Goal: Task Accomplishment & Management: Manage account settings

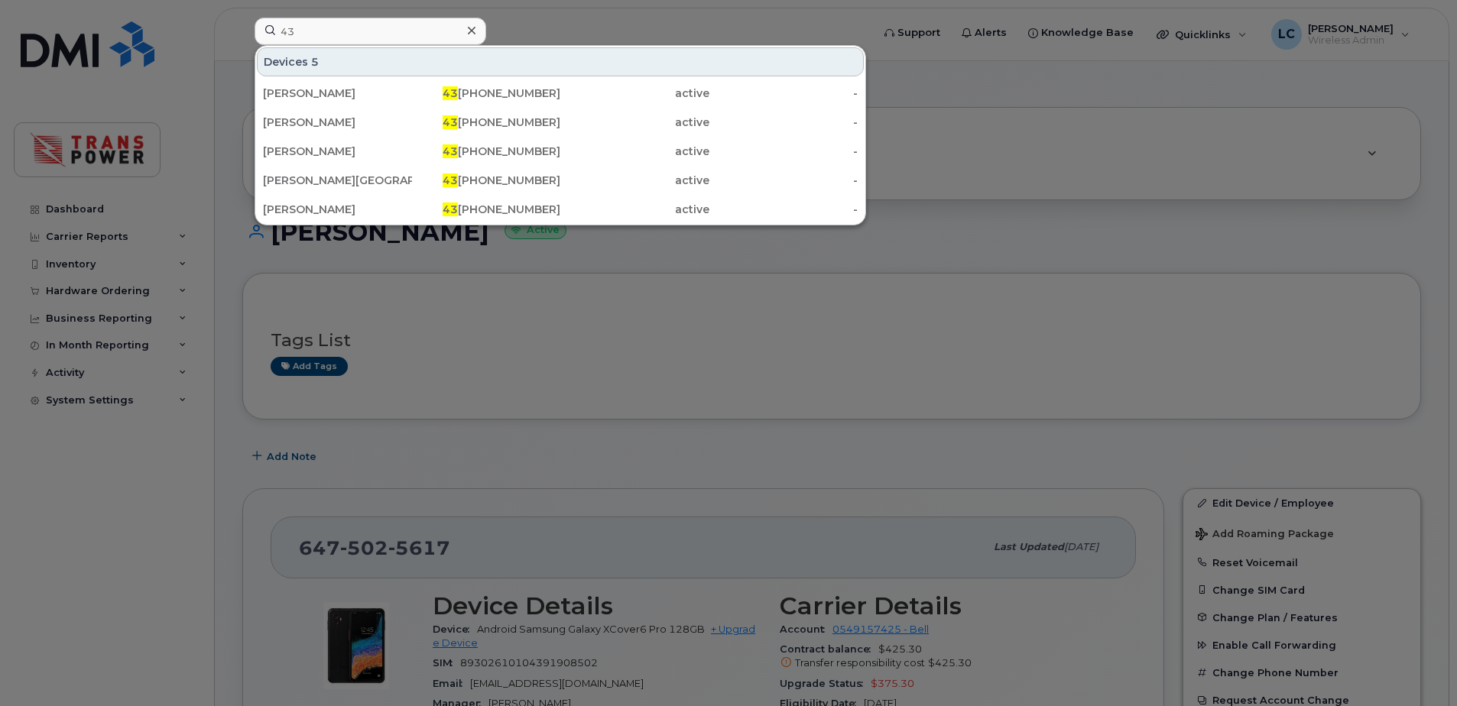
type input "4"
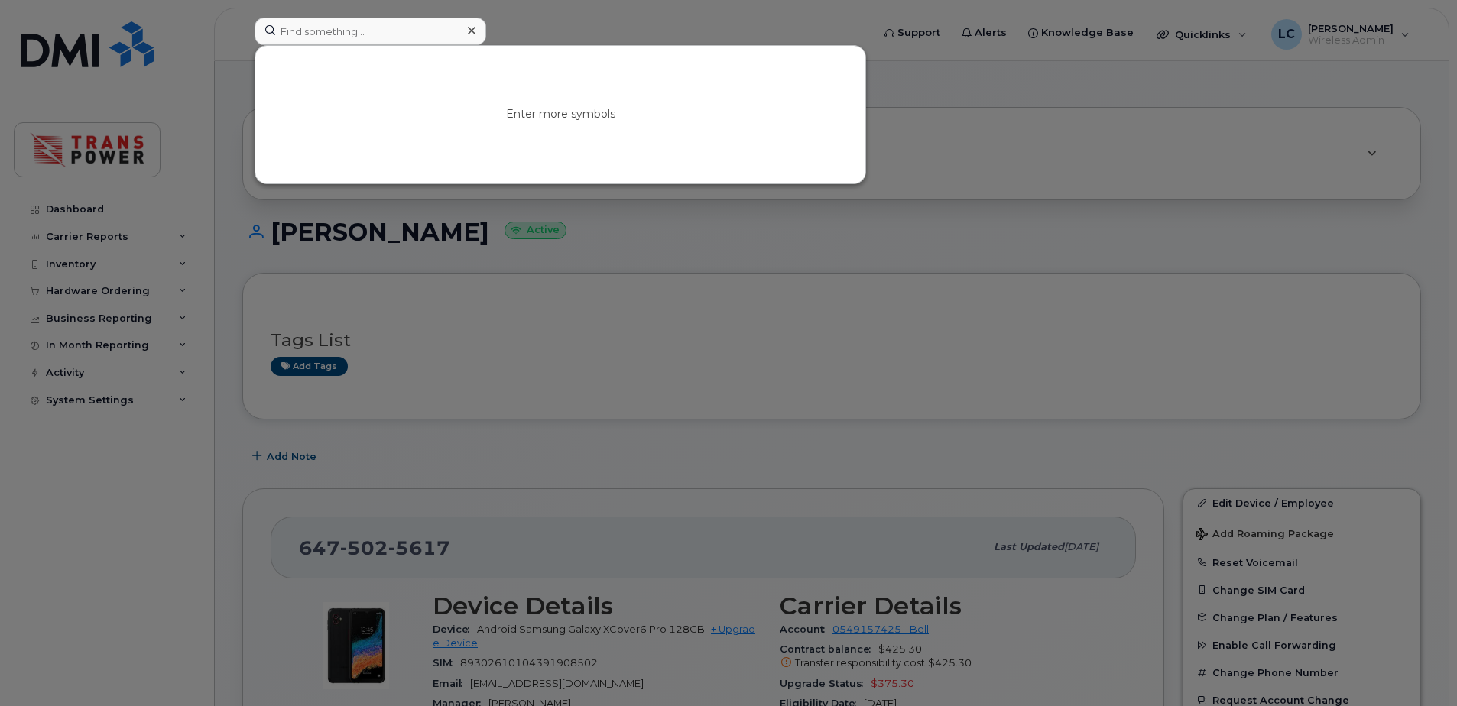
click at [973, 261] on div at bounding box center [728, 353] width 1457 height 706
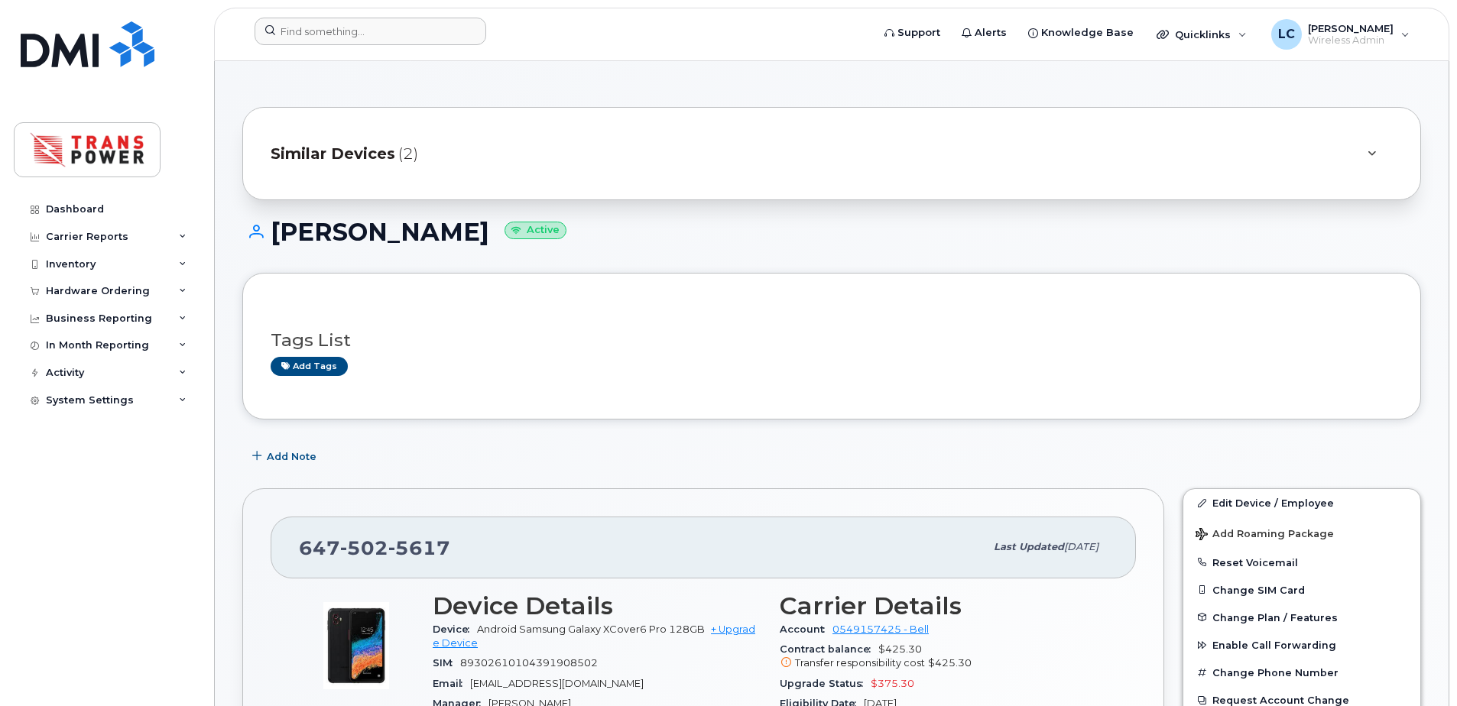
click at [725, 161] on div "Similar Devices (2)" at bounding box center [810, 153] width 1079 height 37
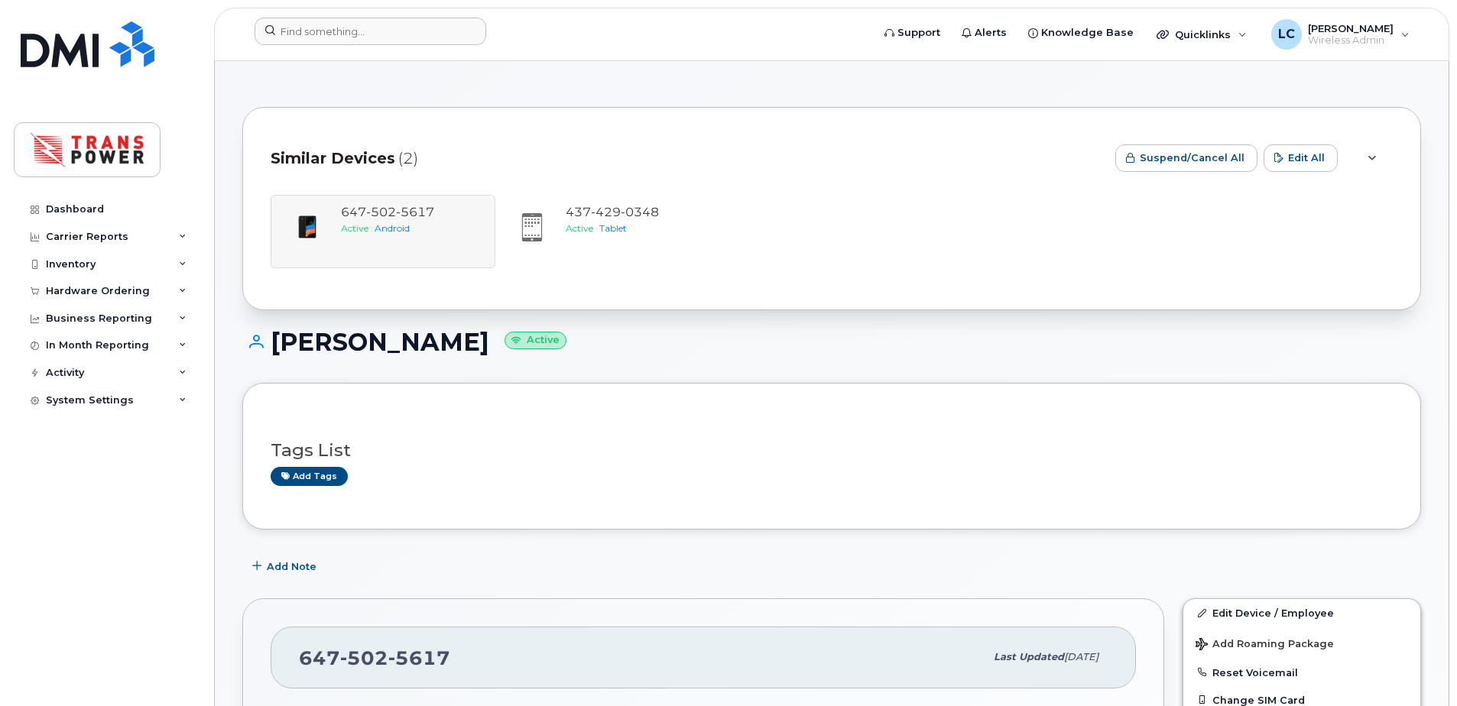
click at [725, 161] on div "Similar Devices (2)" at bounding box center [687, 158] width 832 height 46
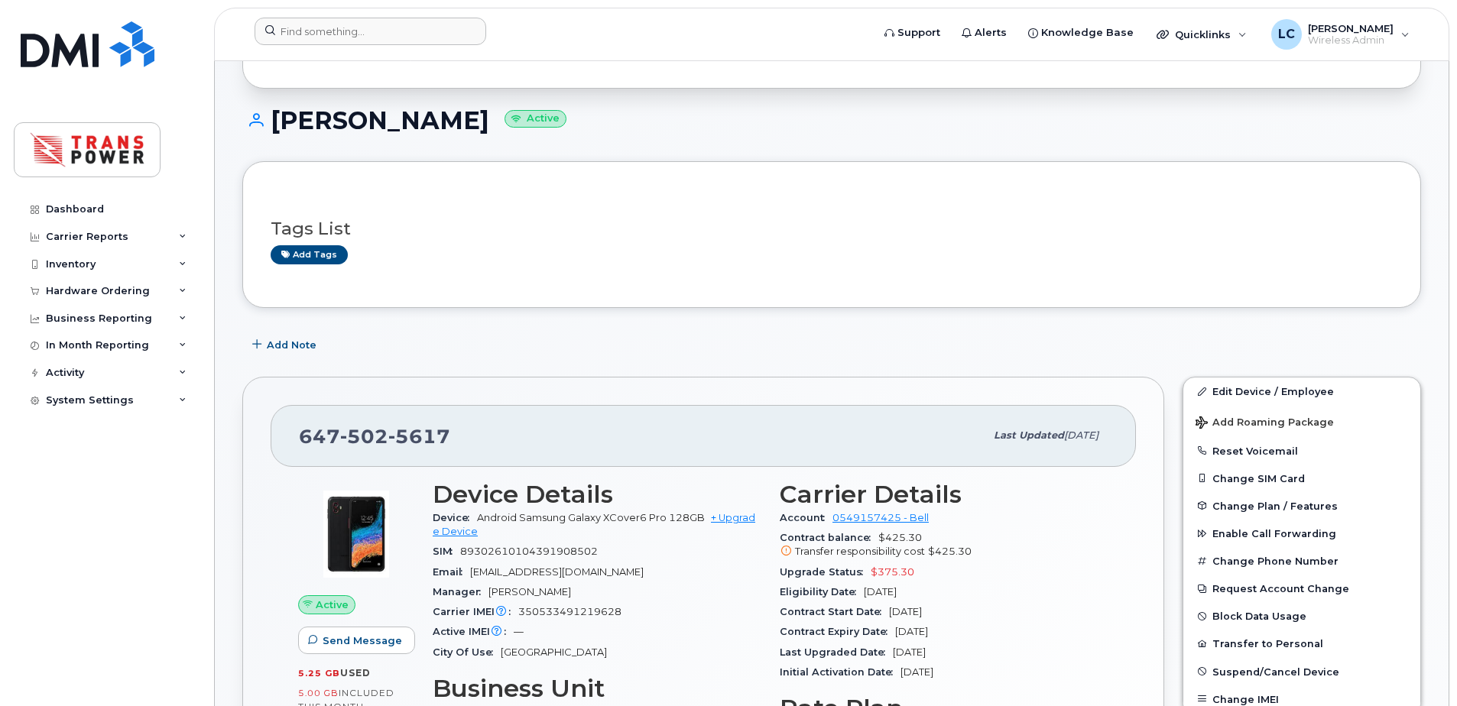
scroll to position [306, 0]
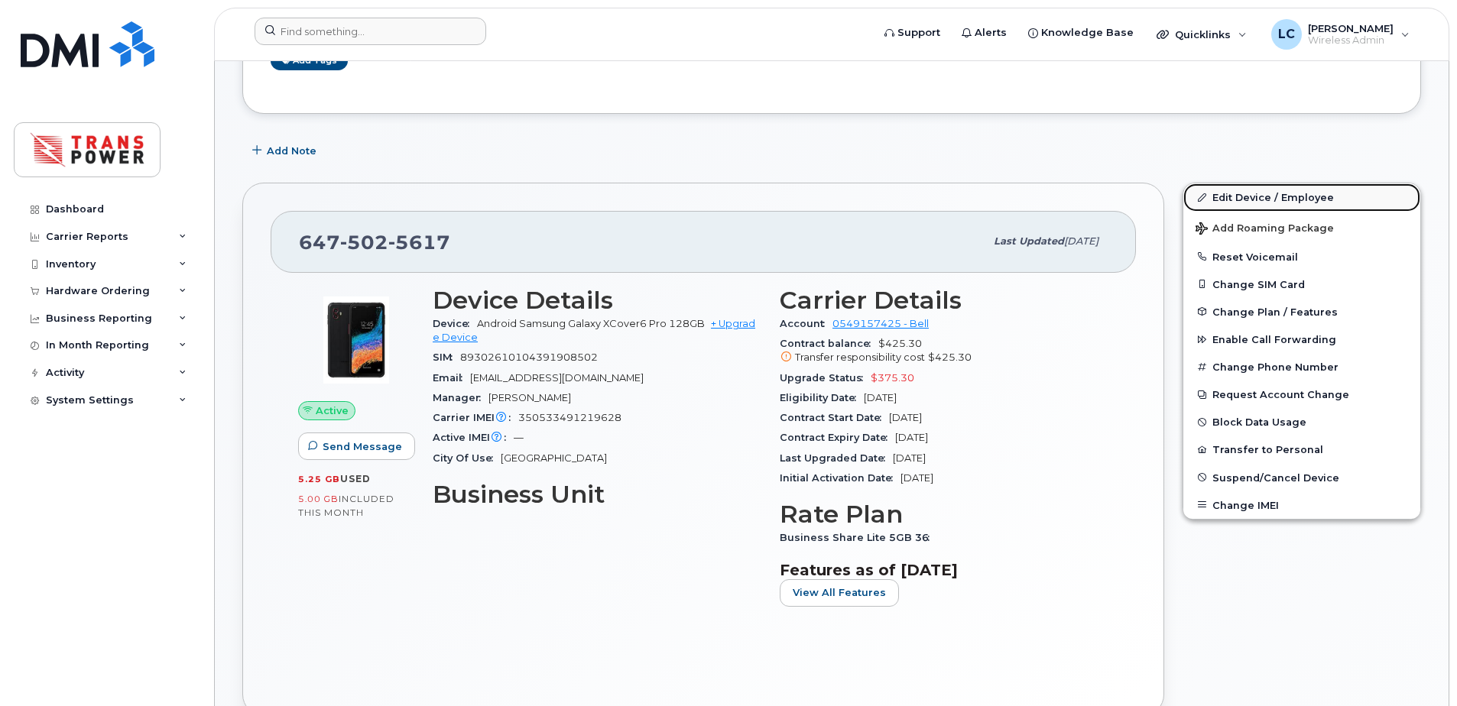
click at [1264, 196] on link "Edit Device / Employee" at bounding box center [1301, 197] width 237 height 28
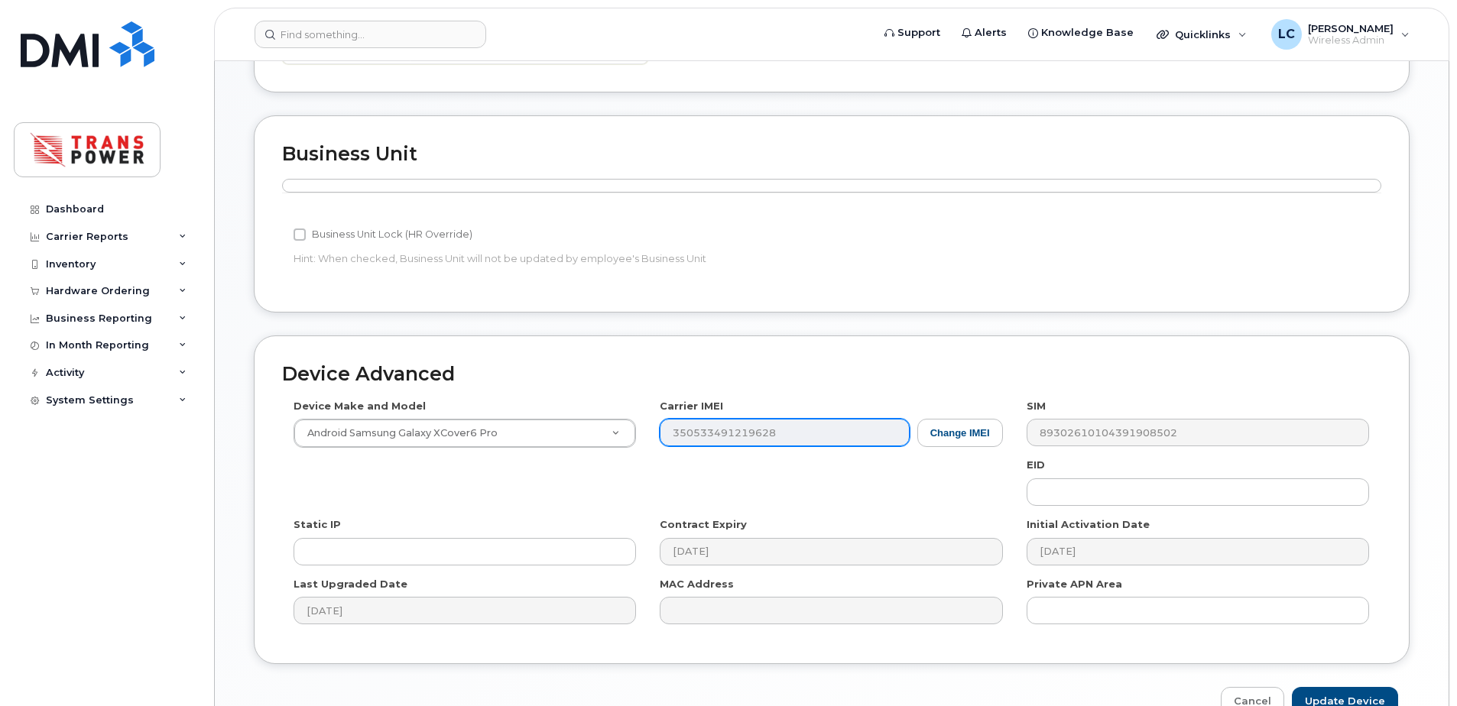
scroll to position [590, 0]
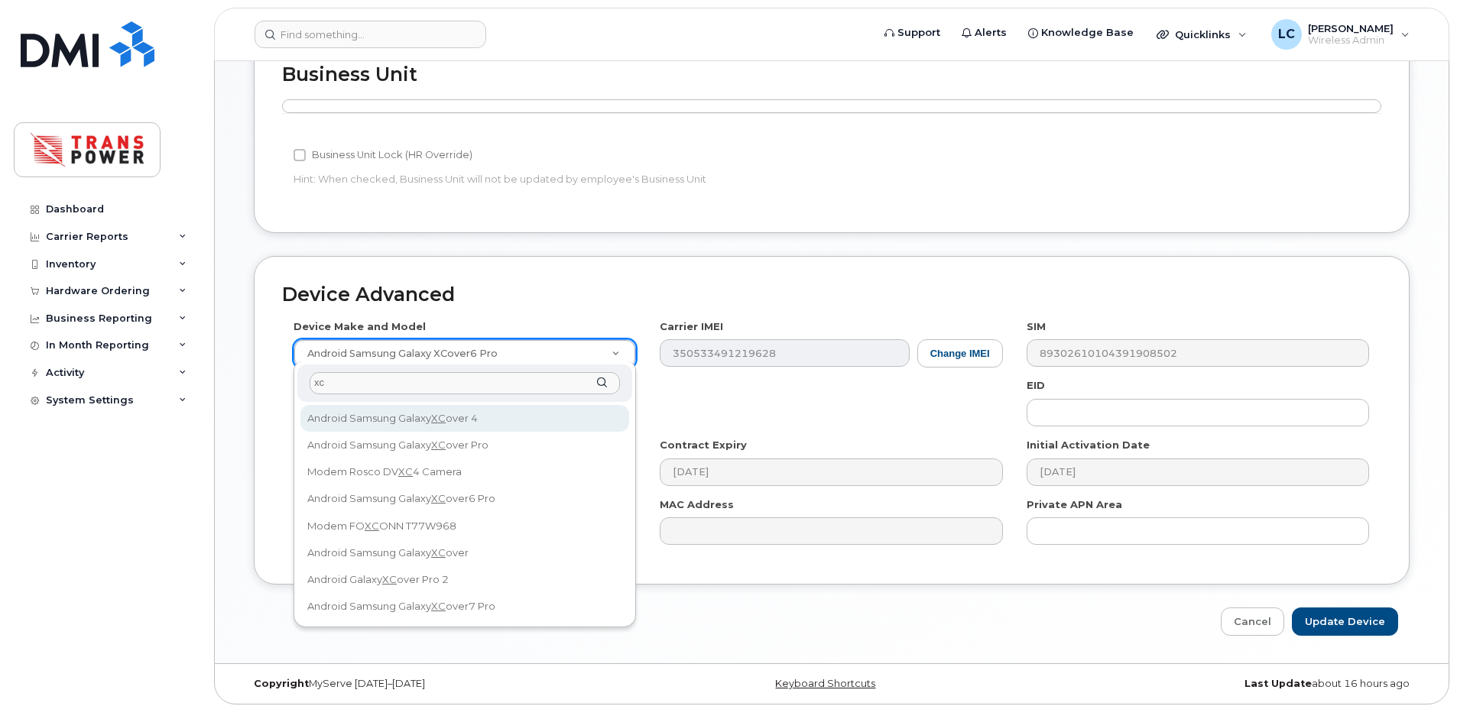
type input "x"
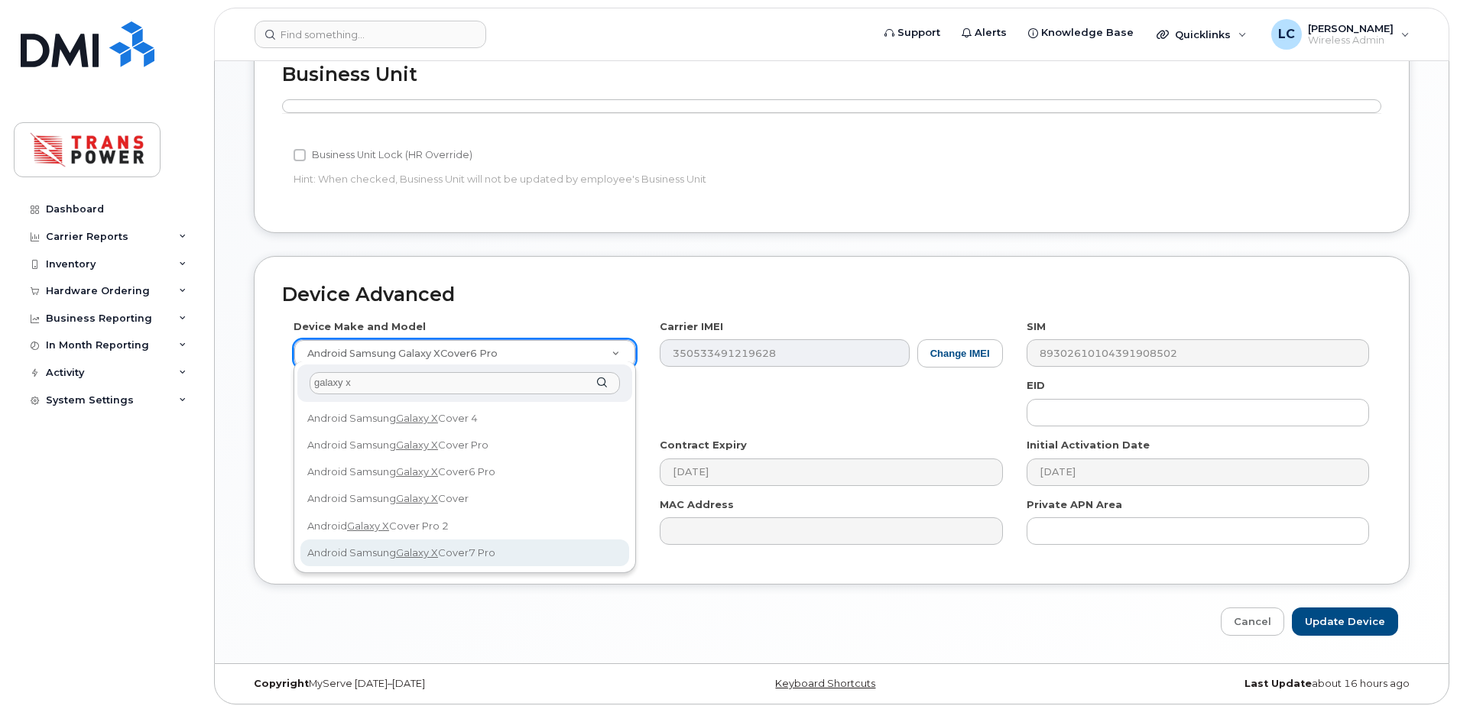
type input "galaxy x"
select select "3377"
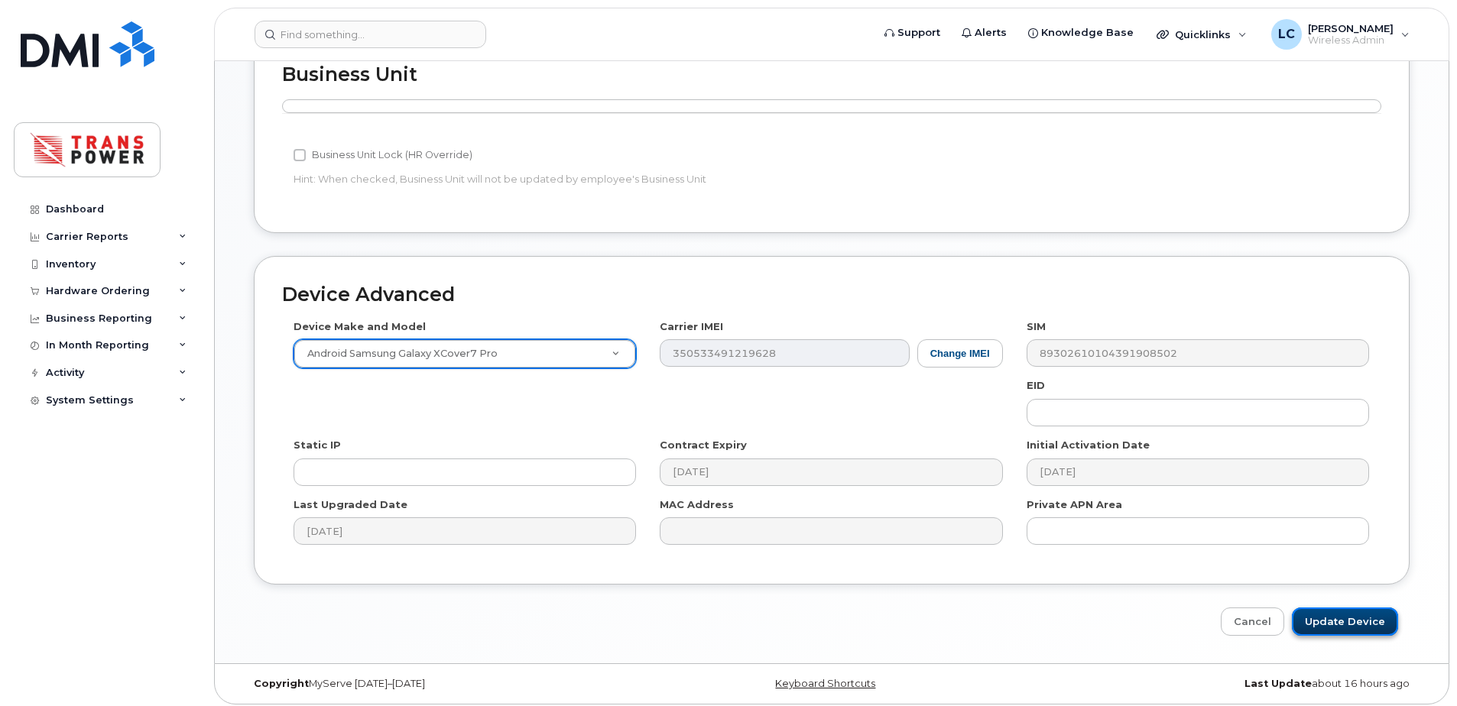
click at [1360, 608] on input "Update Device" at bounding box center [1345, 622] width 106 height 28
type input "Saving..."
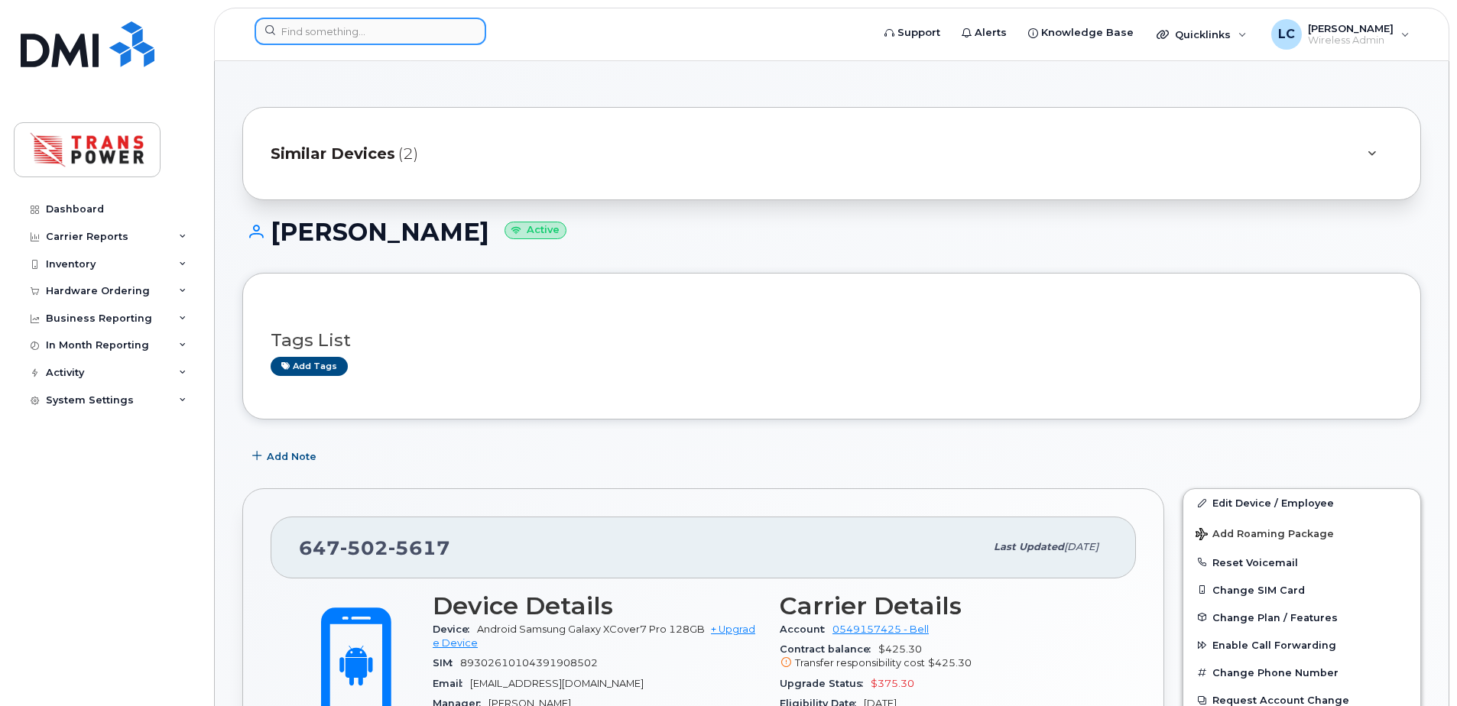
click at [344, 40] on input at bounding box center [370, 32] width 232 height 28
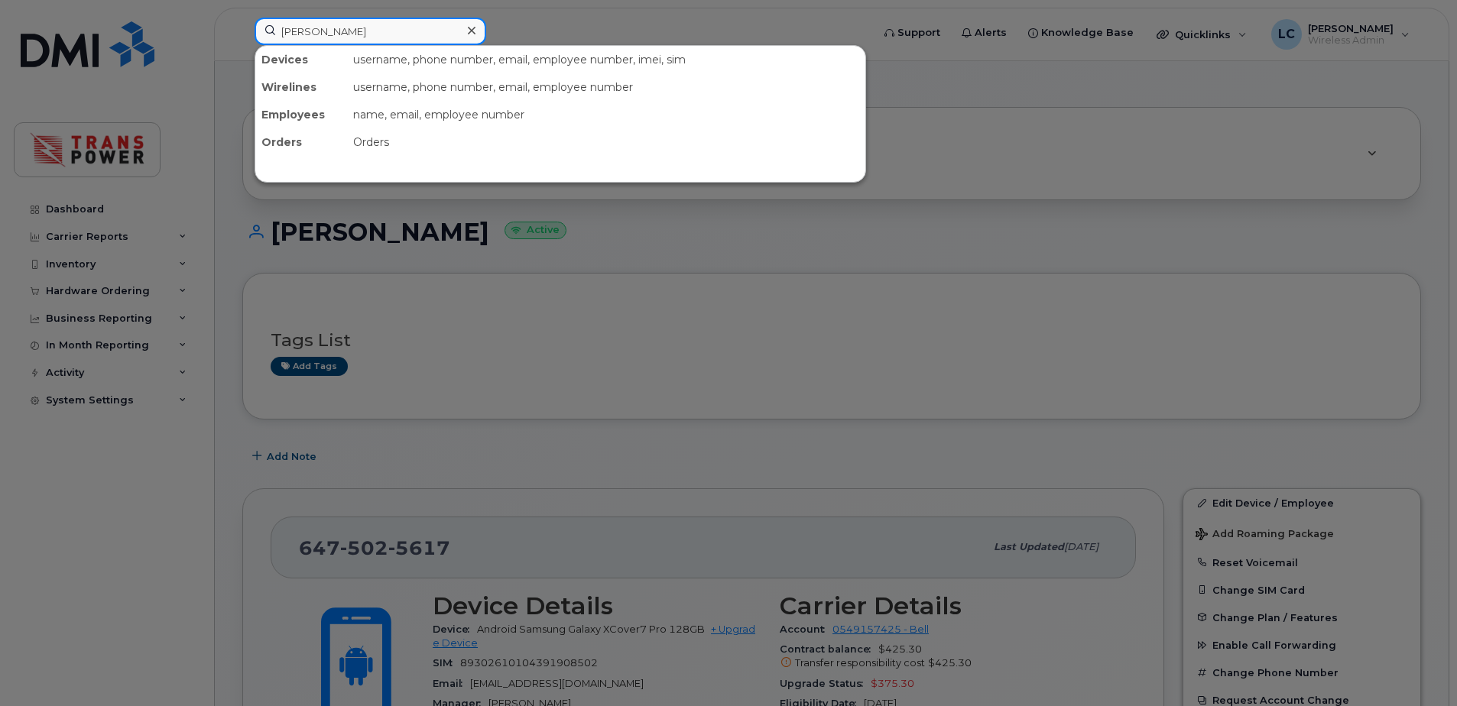
type input "chris"
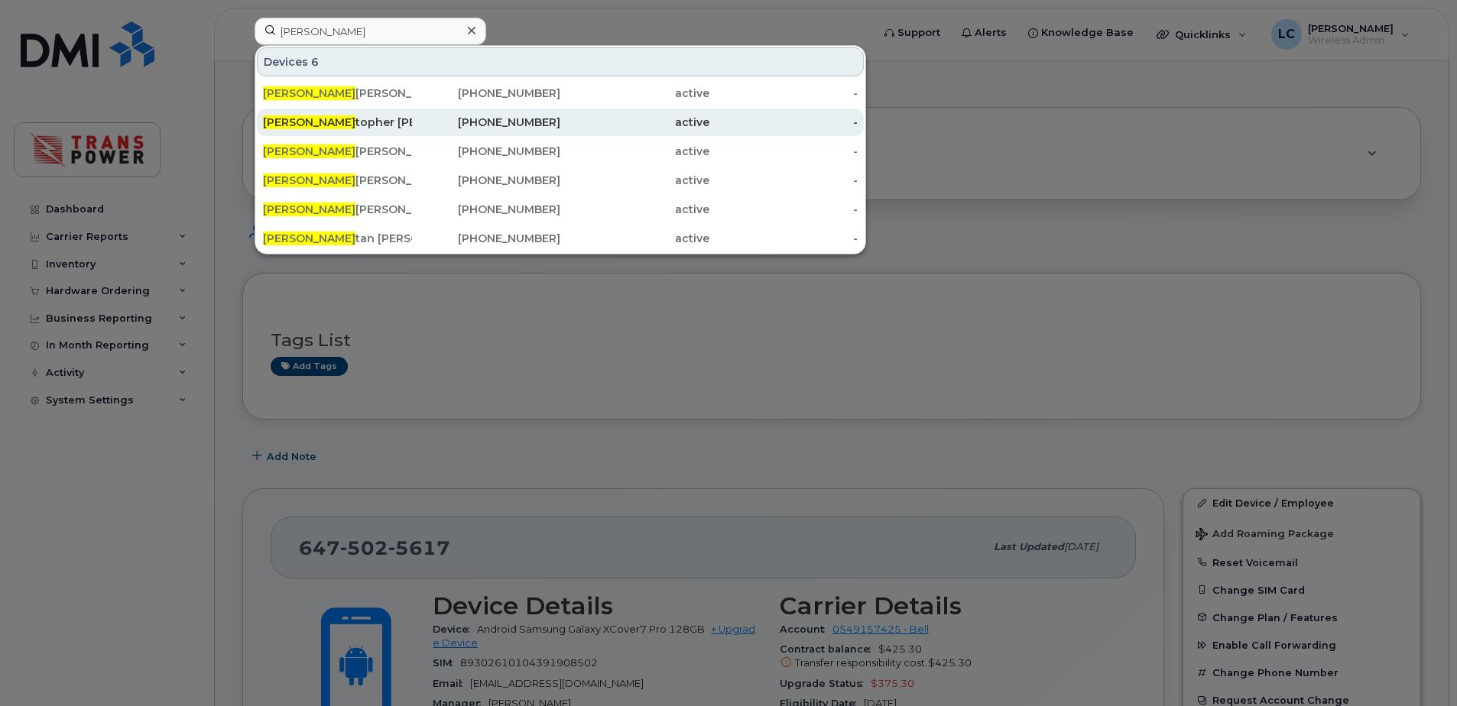
click at [388, 115] on div "Chris topher Carreiro" at bounding box center [337, 123] width 149 height 28
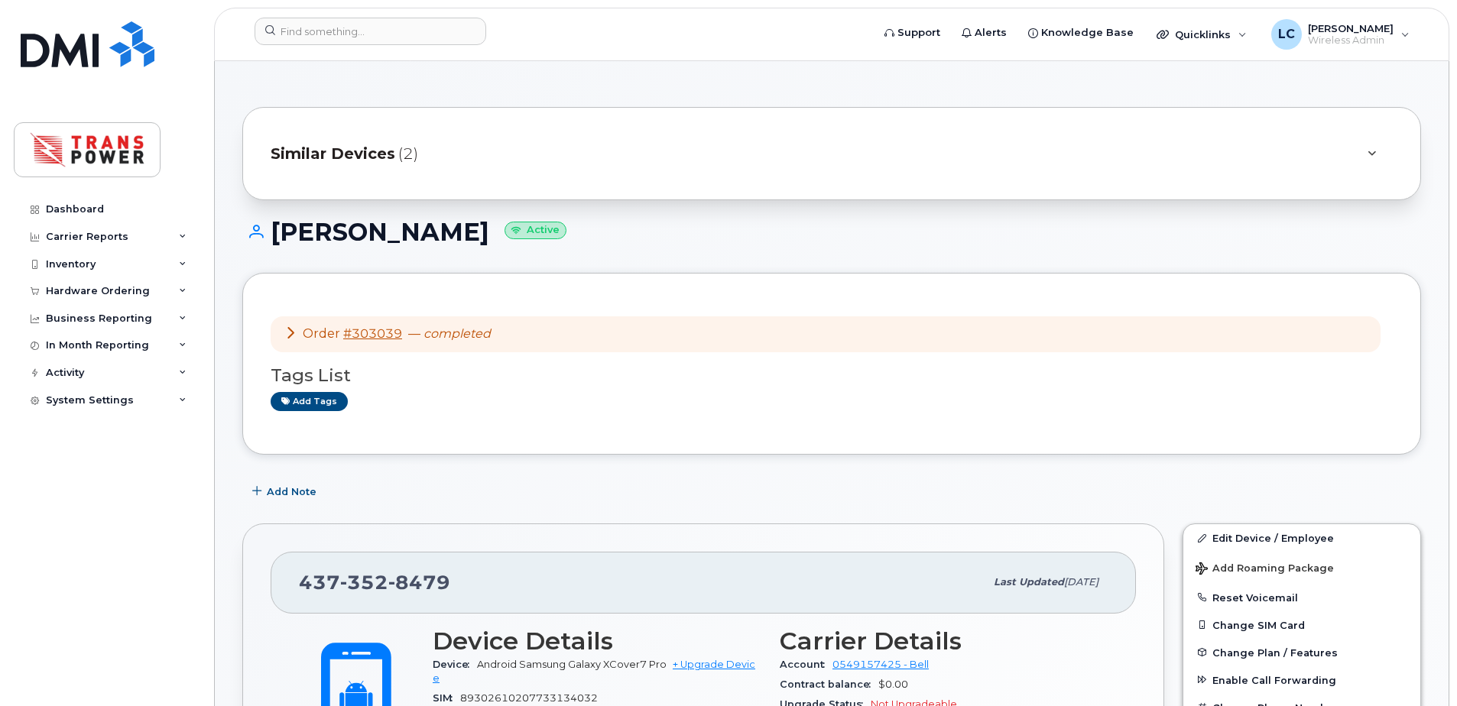
click at [398, 152] on span "(2)" at bounding box center [408, 154] width 20 height 22
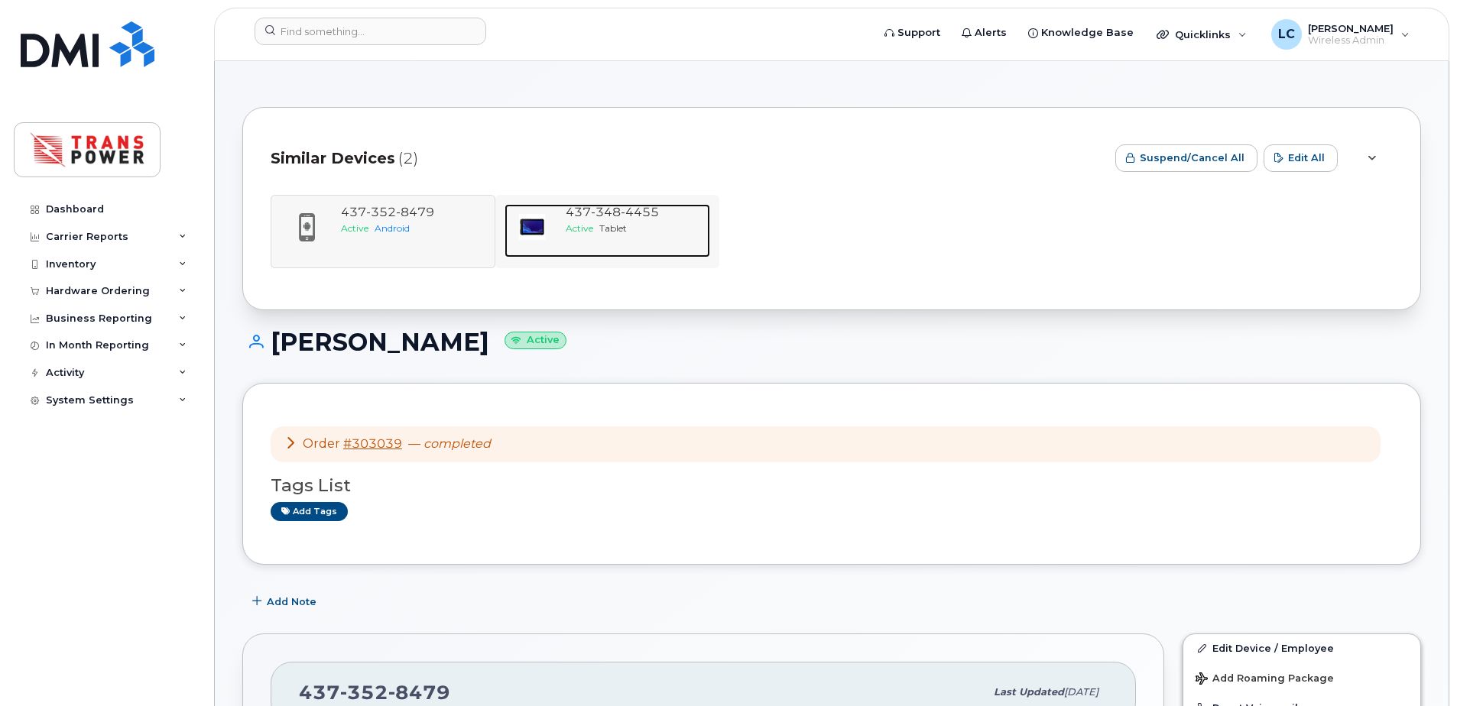
click at [546, 232] on img at bounding box center [532, 227] width 31 height 31
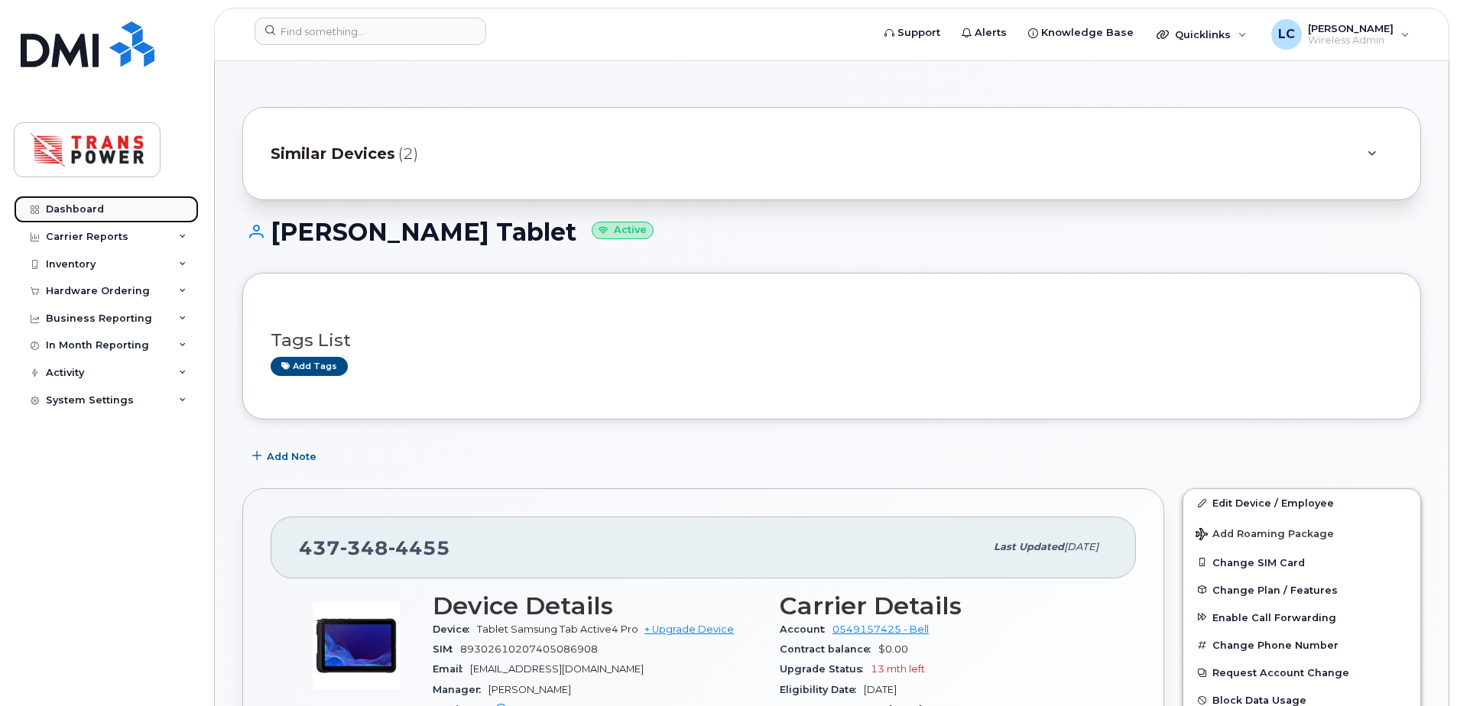
click at [71, 204] on div "Dashboard" at bounding box center [75, 209] width 58 height 12
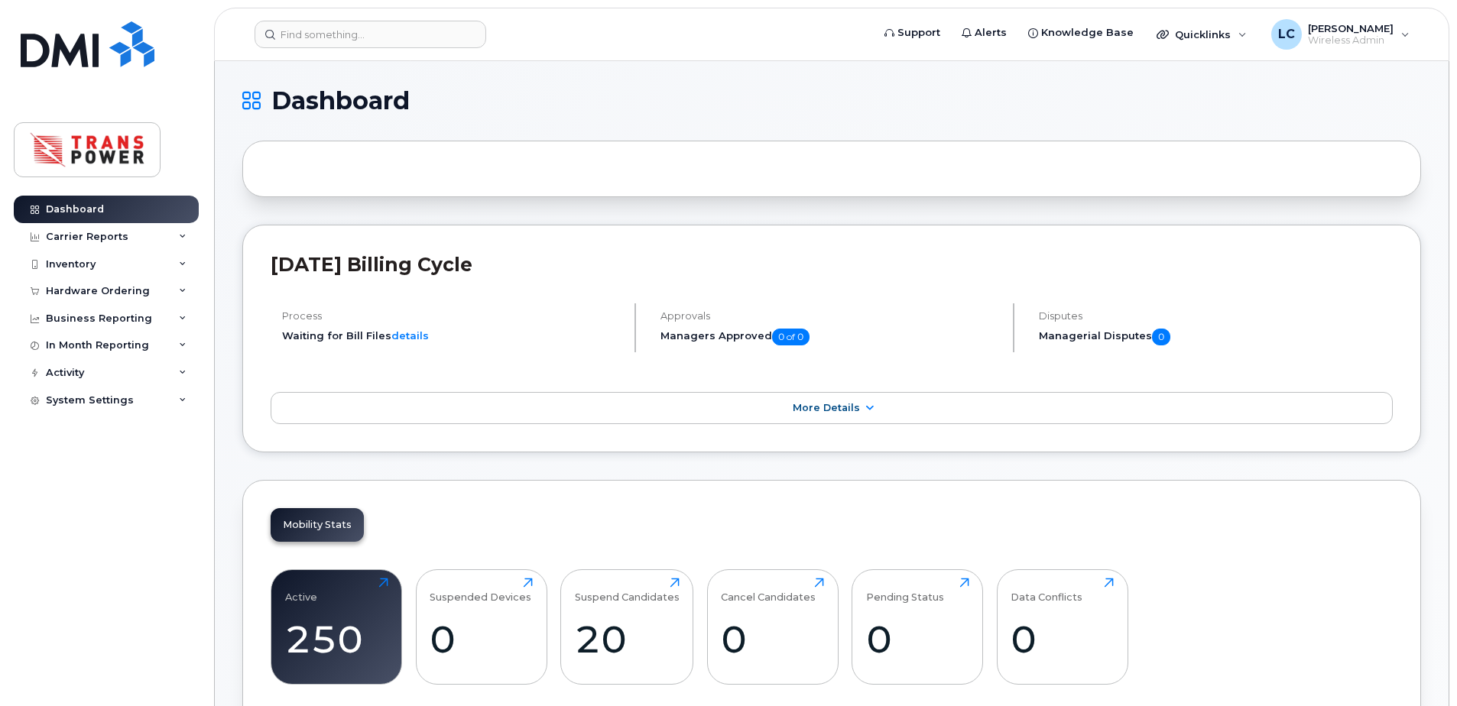
click at [893, 275] on h2 "[DATE] Billing Cycle" at bounding box center [832, 264] width 1122 height 23
